Goal: Transaction & Acquisition: Purchase product/service

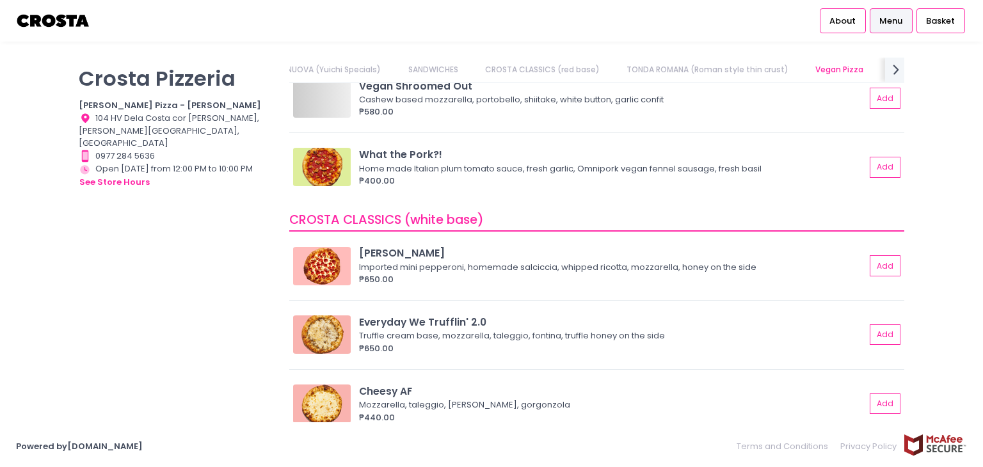
scroll to position [1024, 0]
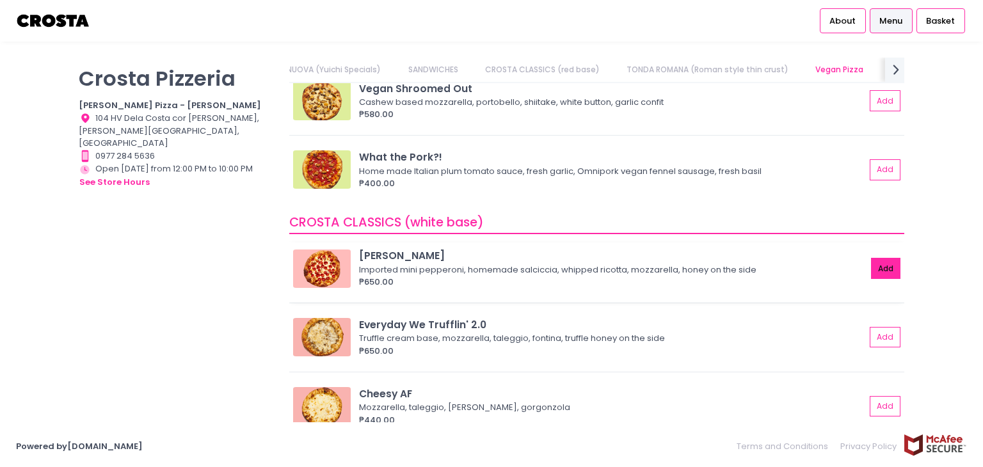
click at [871, 267] on button "Add" at bounding box center [885, 268] width 29 height 21
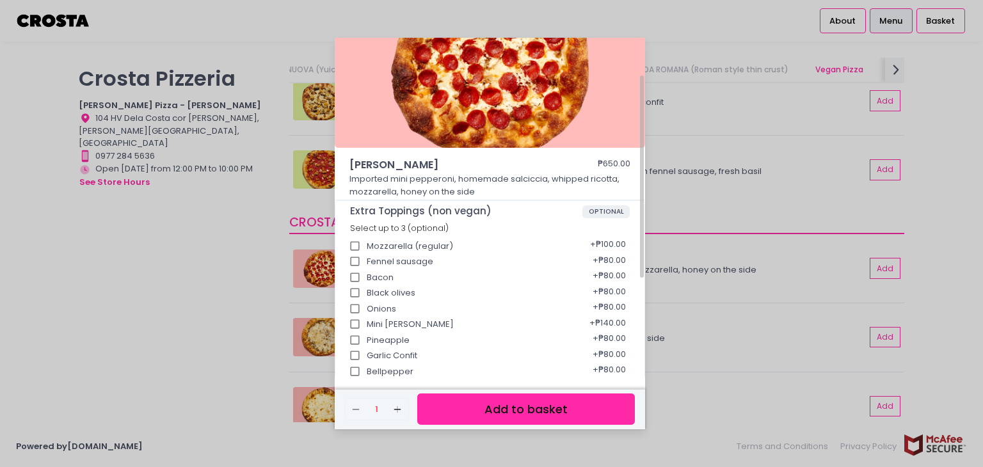
scroll to position [128, 0]
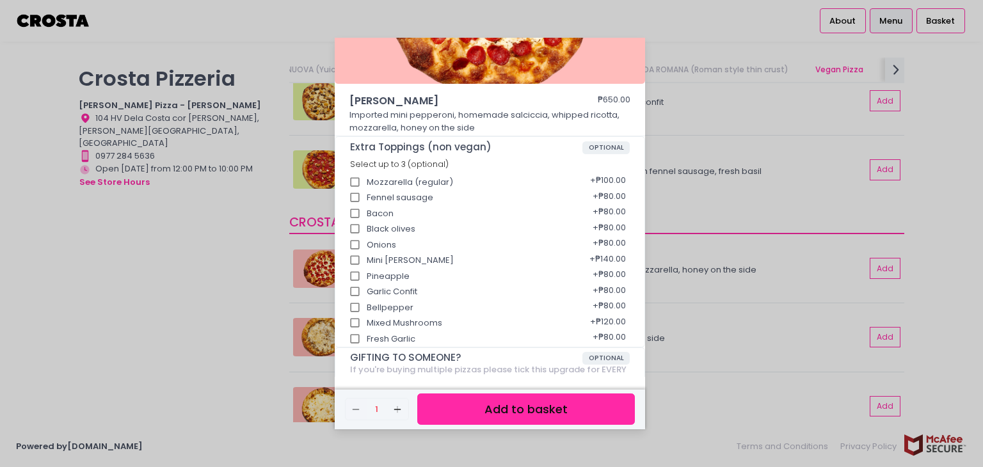
click at [457, 410] on button "Add to basket" at bounding box center [526, 409] width 218 height 31
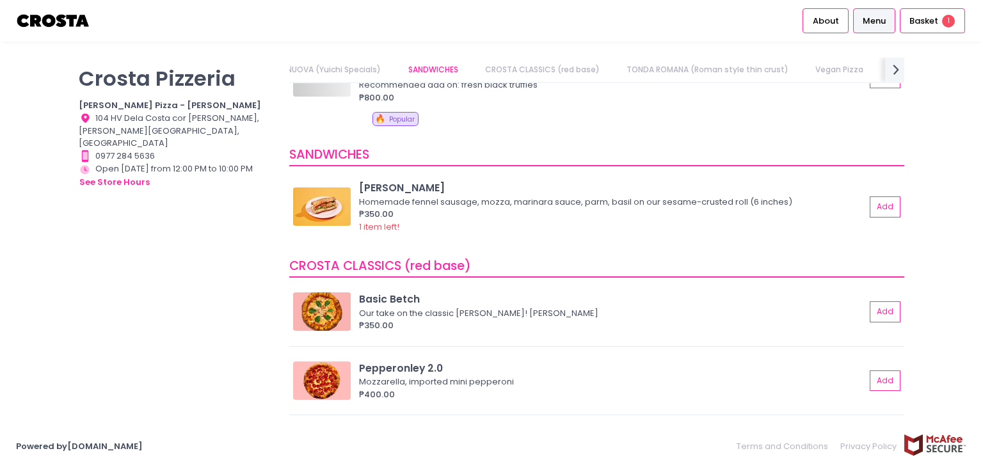
scroll to position [0, 0]
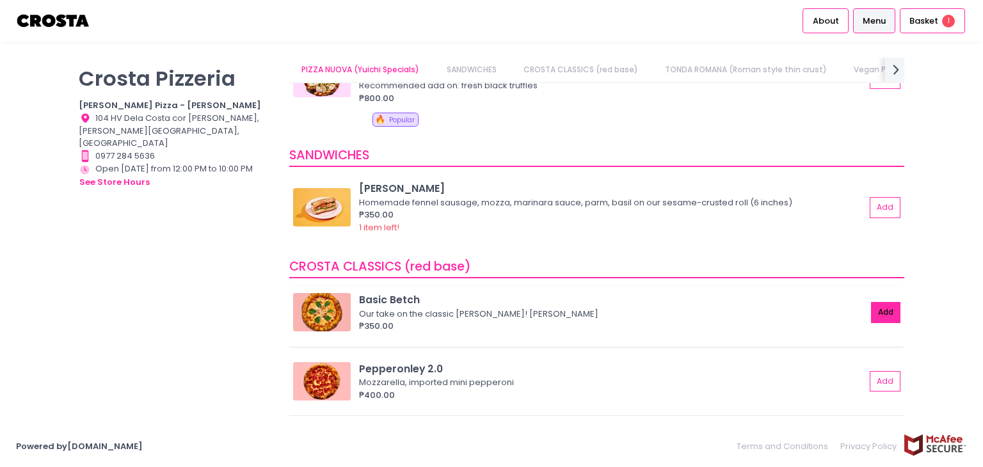
click at [871, 314] on button "Add" at bounding box center [885, 312] width 29 height 21
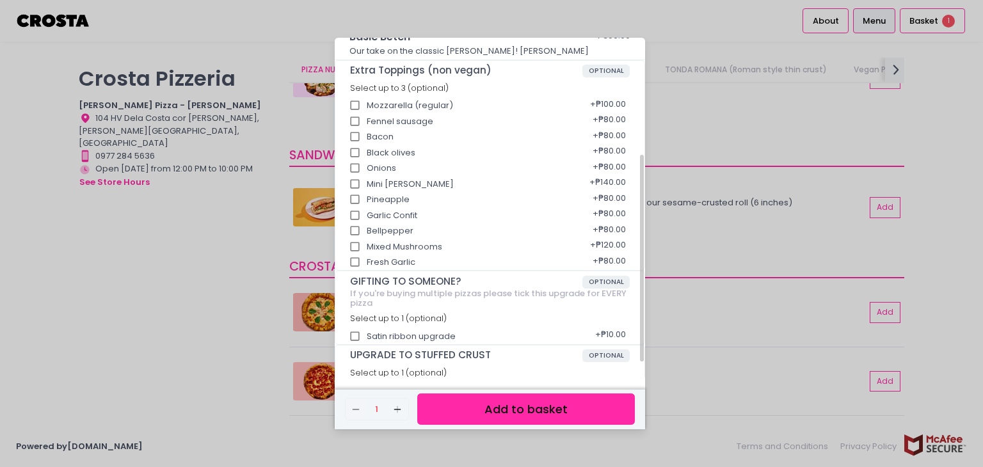
scroll to position [216, 0]
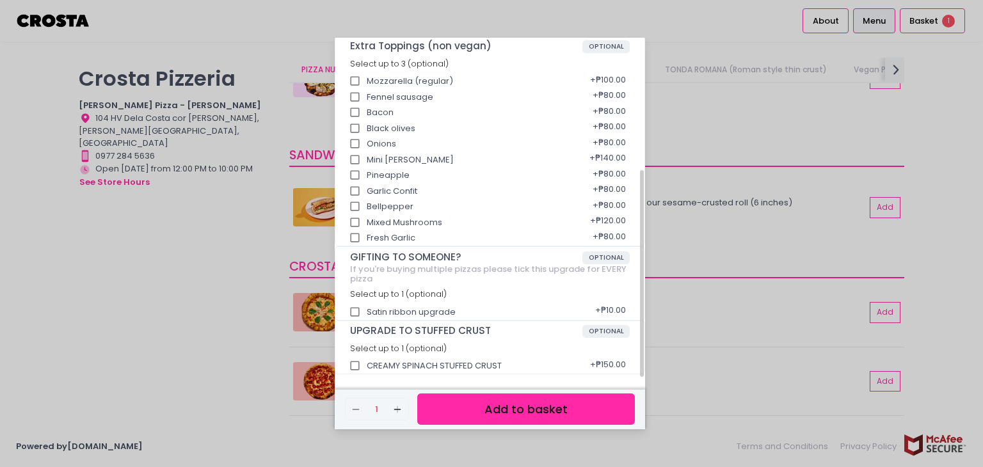
click at [353, 364] on input "CREAMY SPINACH STUFFED CRUST" at bounding box center [355, 366] width 24 height 24
checkbox input "true"
click at [514, 406] on button "Add to basket" at bounding box center [526, 409] width 218 height 31
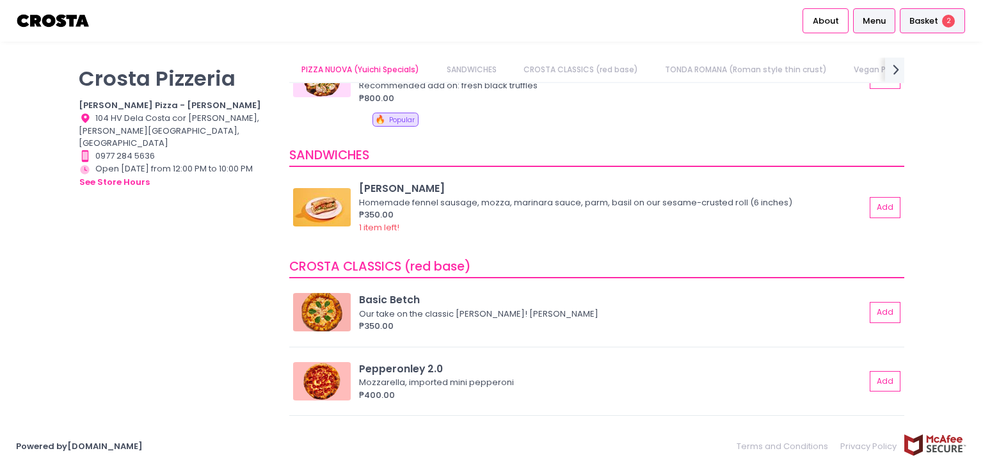
click at [929, 24] on span "Basket" at bounding box center [923, 21] width 29 height 13
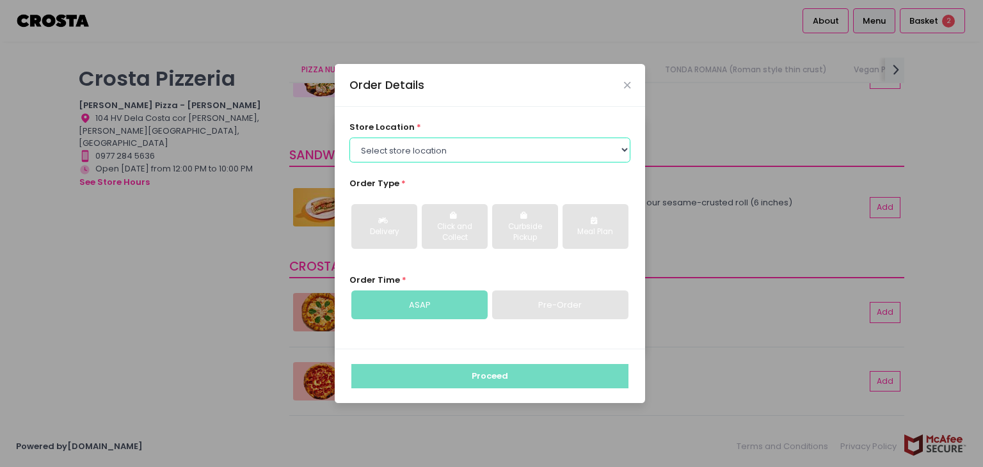
click at [428, 154] on select "Select store location [PERSON_NAME] Pizza - [PERSON_NAME] Pizza - [GEOGRAPHIC_D…" at bounding box center [490, 150] width 282 height 24
select select "5fabb2e53664a8677beaeb89"
click at [349, 138] on select "Select store location [PERSON_NAME] Pizza - [PERSON_NAME] Pizza - [GEOGRAPHIC_D…" at bounding box center [490, 150] width 282 height 24
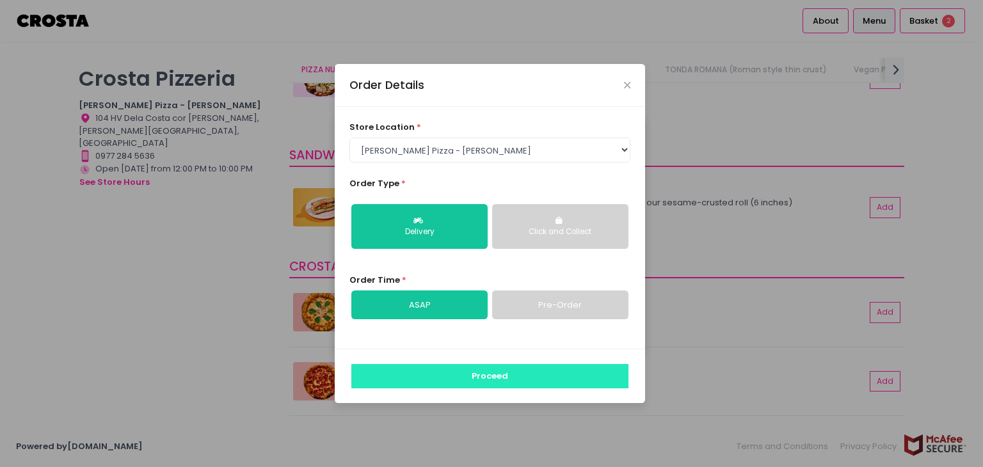
click at [456, 371] on button "Proceed" at bounding box center [489, 376] width 277 height 24
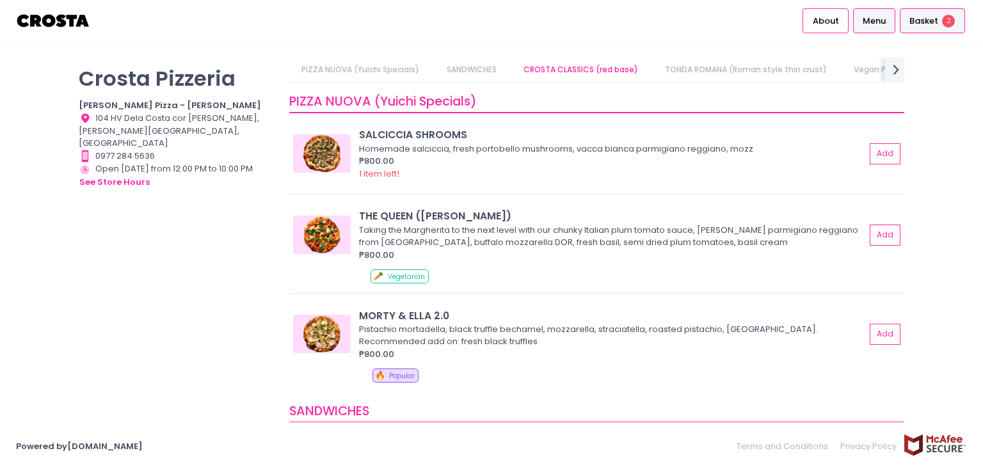
click at [922, 24] on span "Basket" at bounding box center [923, 21] width 29 height 13
